Goal: Information Seeking & Learning: Learn about a topic

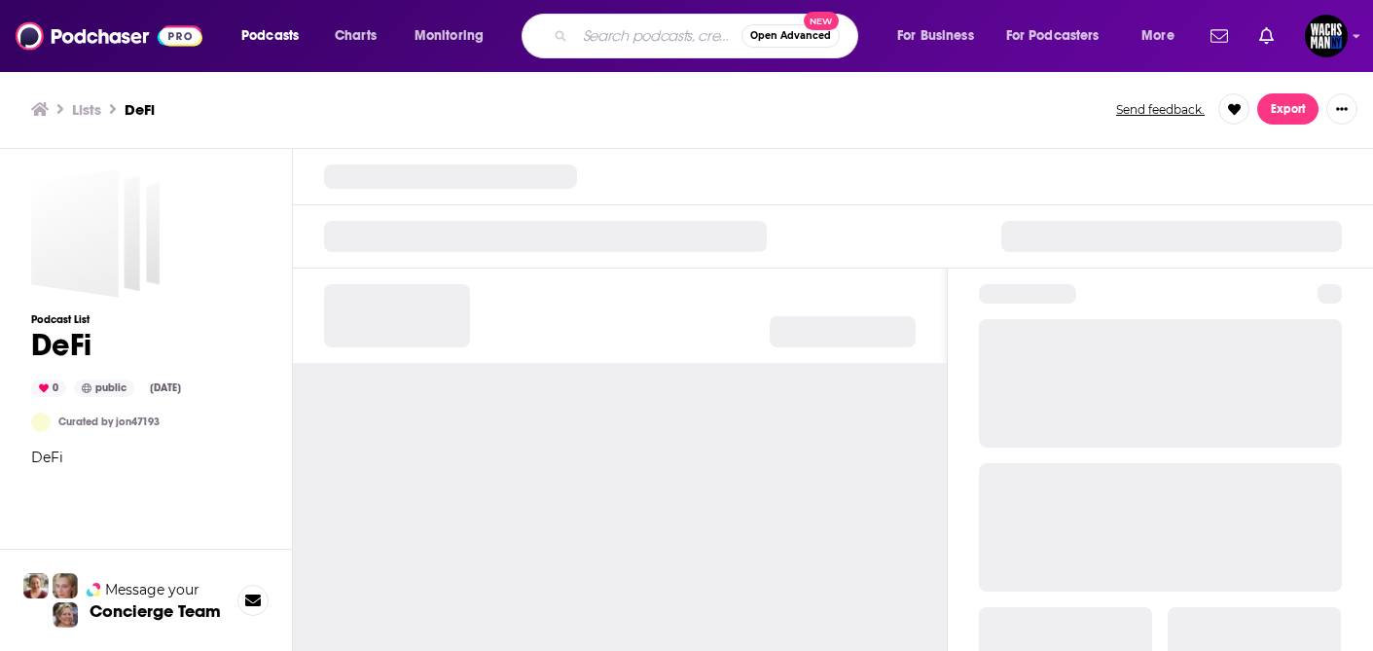
click at [654, 42] on input "Search podcasts, credits, & more..." at bounding box center [658, 35] width 166 height 31
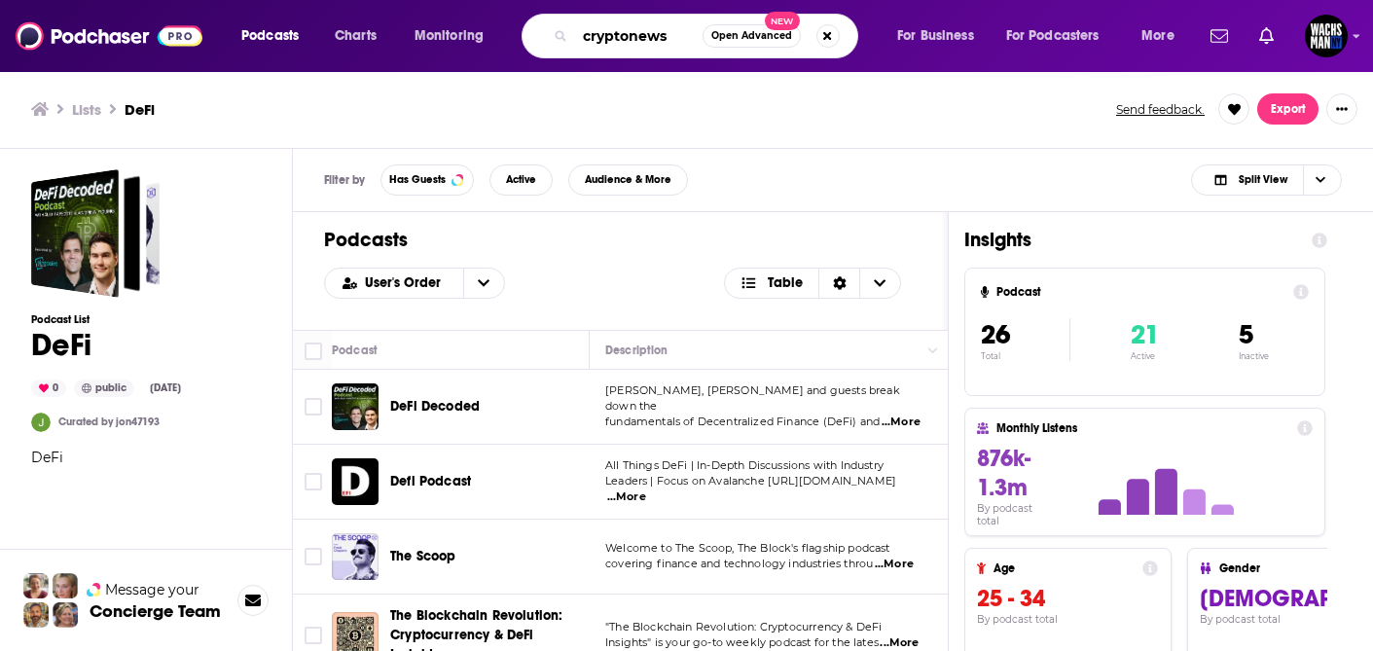
type input "cryptonews"
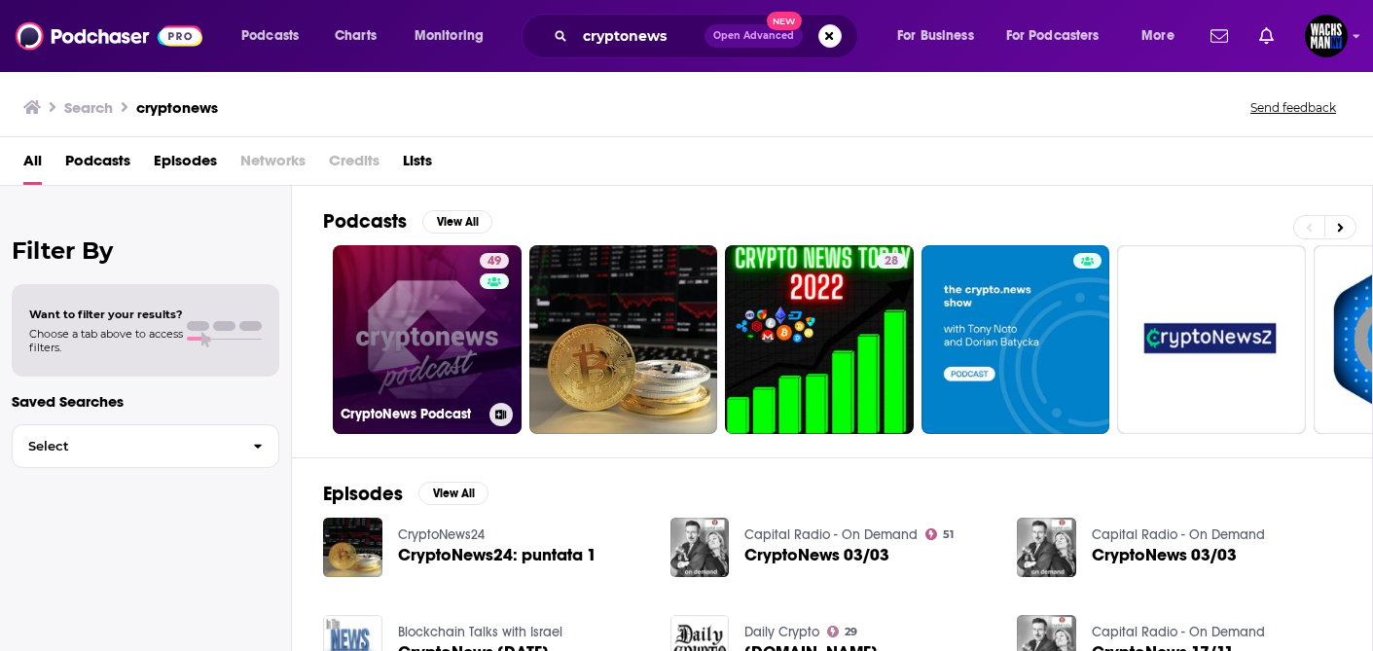
click at [417, 343] on link "49 CryptoNews Podcast" at bounding box center [427, 339] width 189 height 189
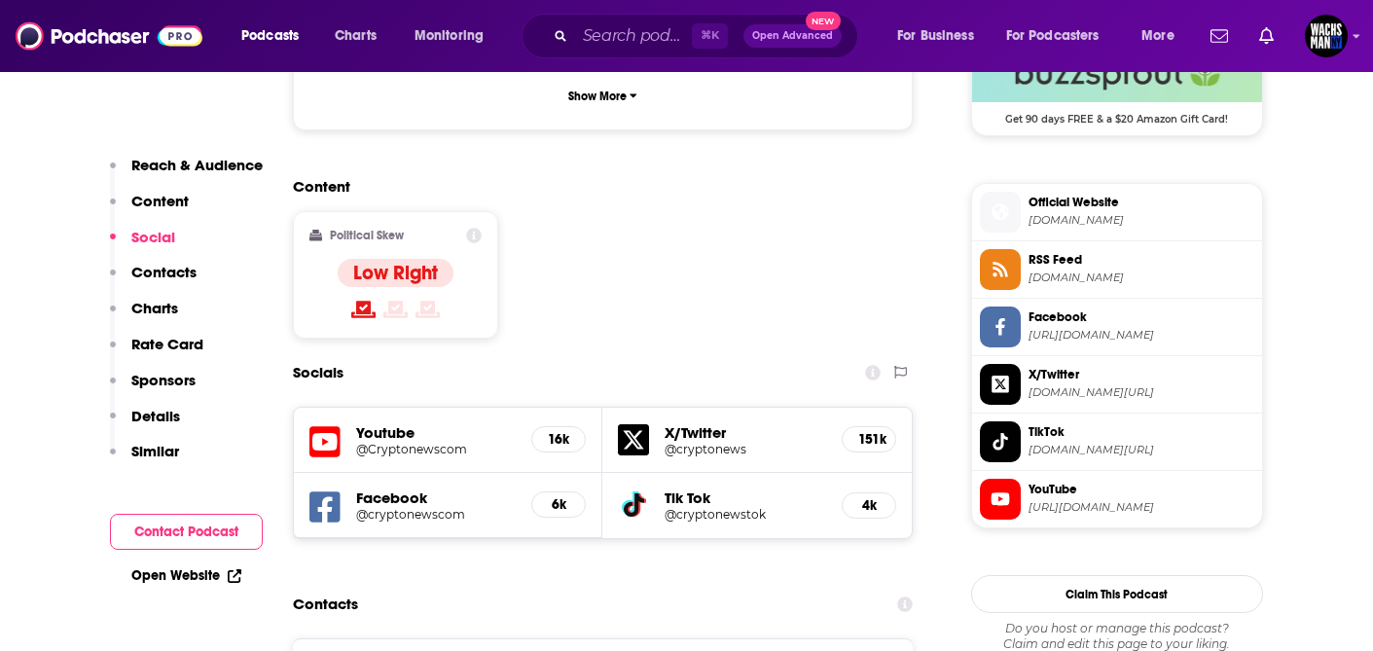
scroll to position [1498, 0]
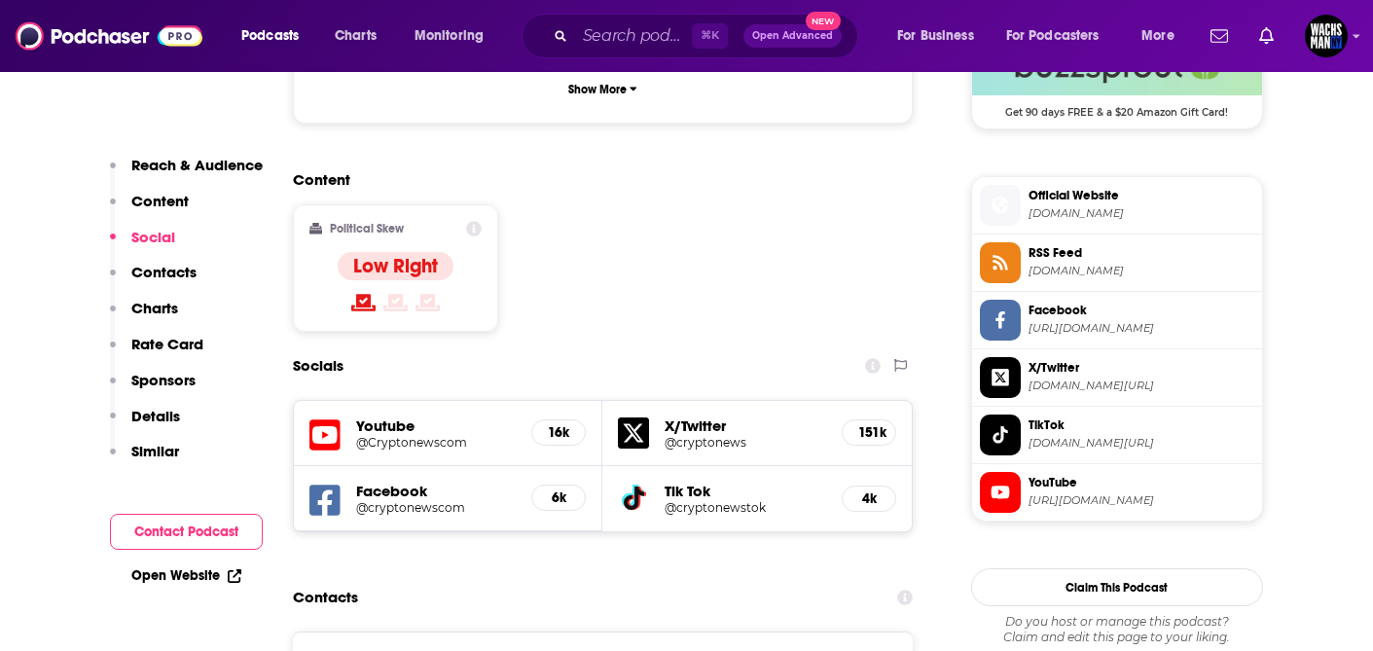
click at [439, 435] on h5 "@Cryptonewscom" at bounding box center [436, 442] width 161 height 15
